Goal: Task Accomplishment & Management: Use online tool/utility

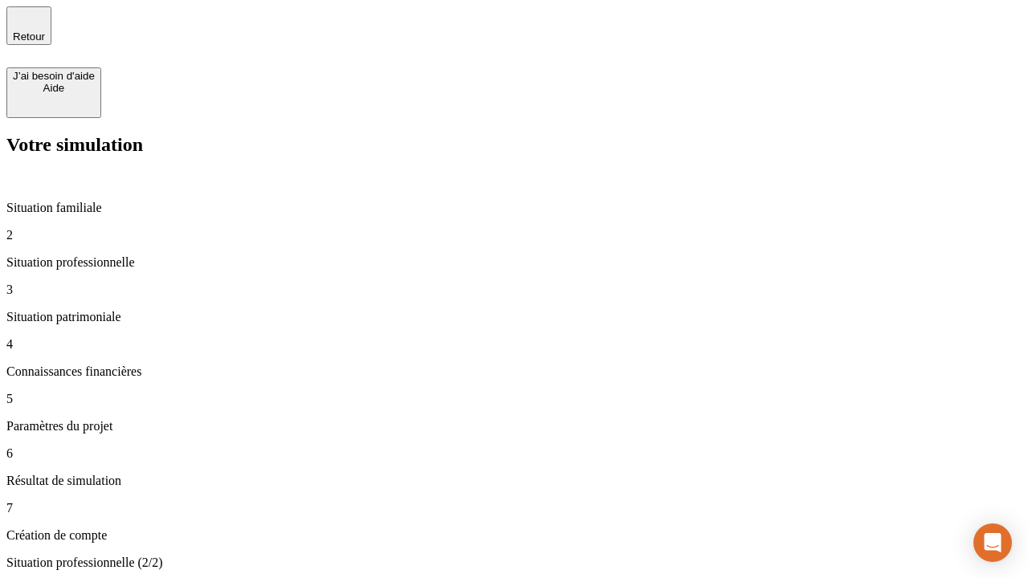
type input "30 000"
type input "40 000"
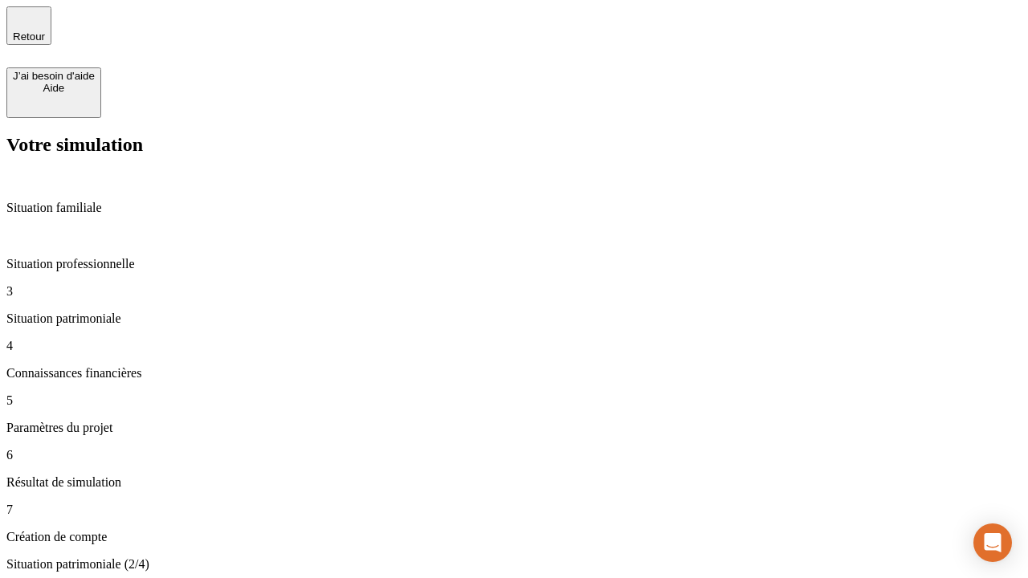
type input "1 100"
type input "20"
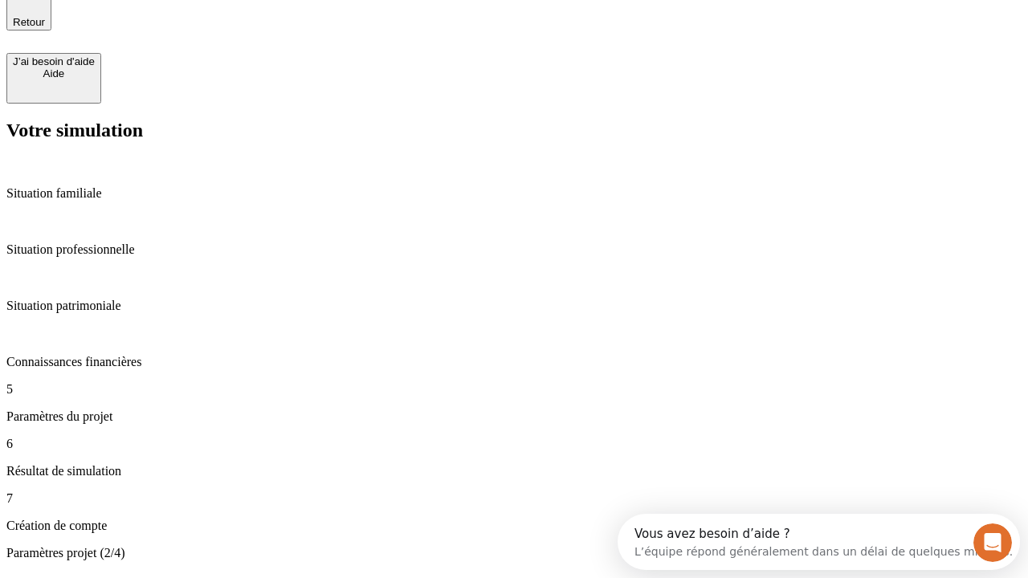
type input "40"
type input "62"
type input "50 000"
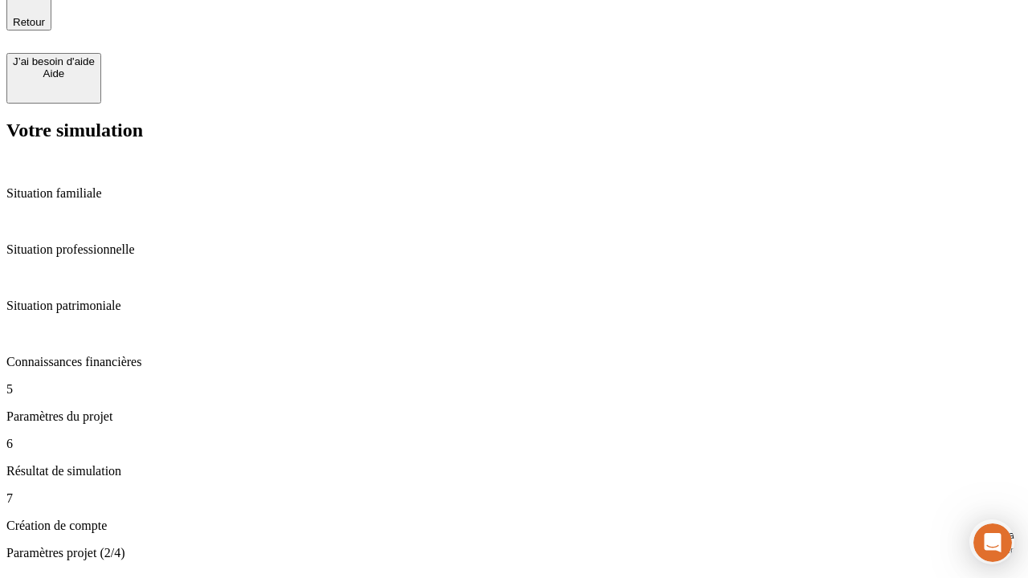
type input "640"
